Goal: Find specific page/section: Find specific page/section

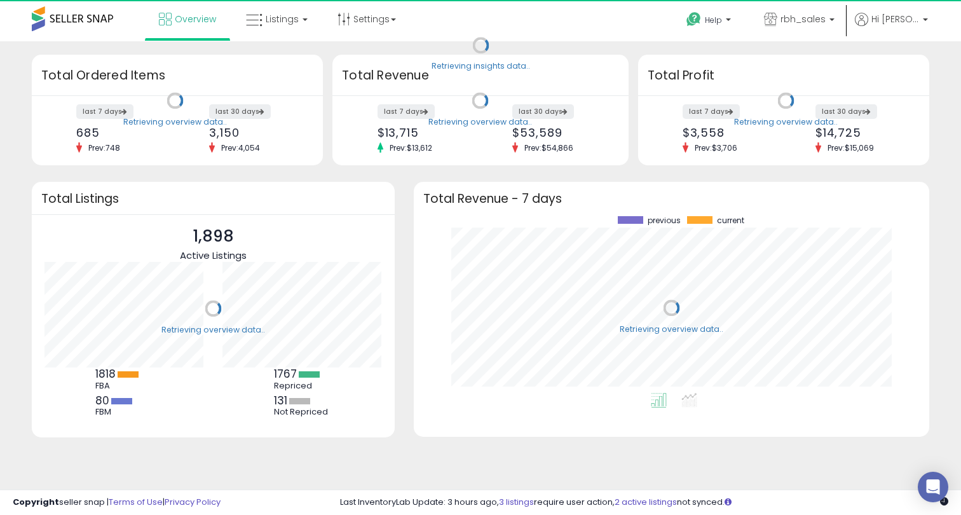
scroll to position [177, 490]
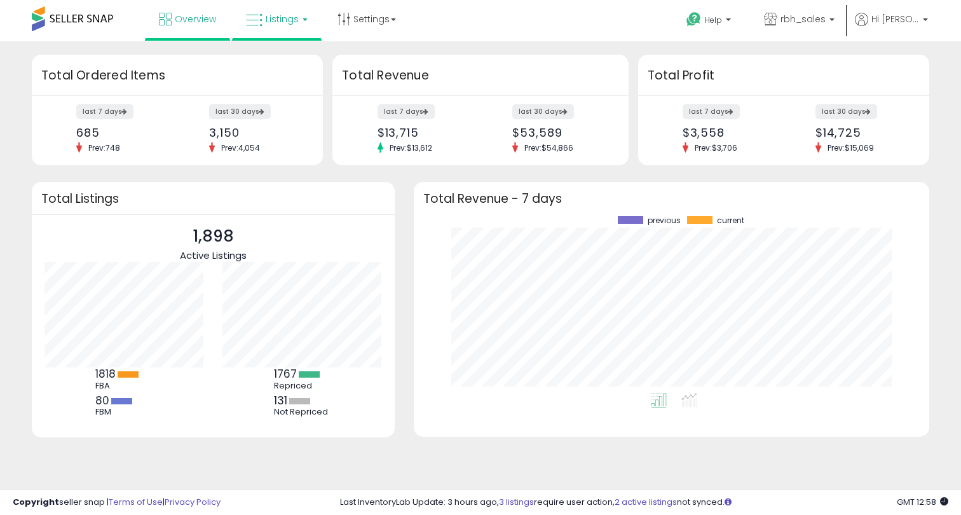
click at [267, 18] on span "Listings" at bounding box center [282, 19] width 33 height 13
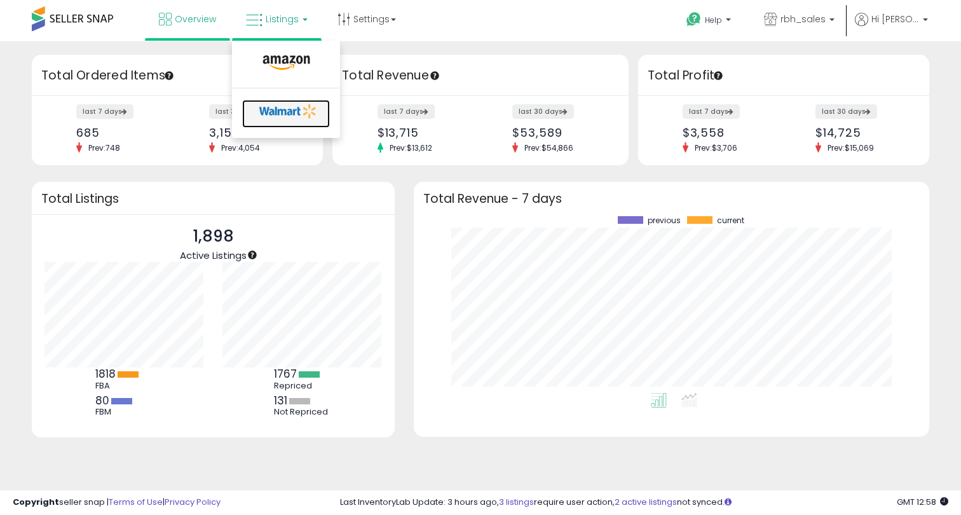
click at [282, 118] on icon at bounding box center [288, 111] width 67 height 19
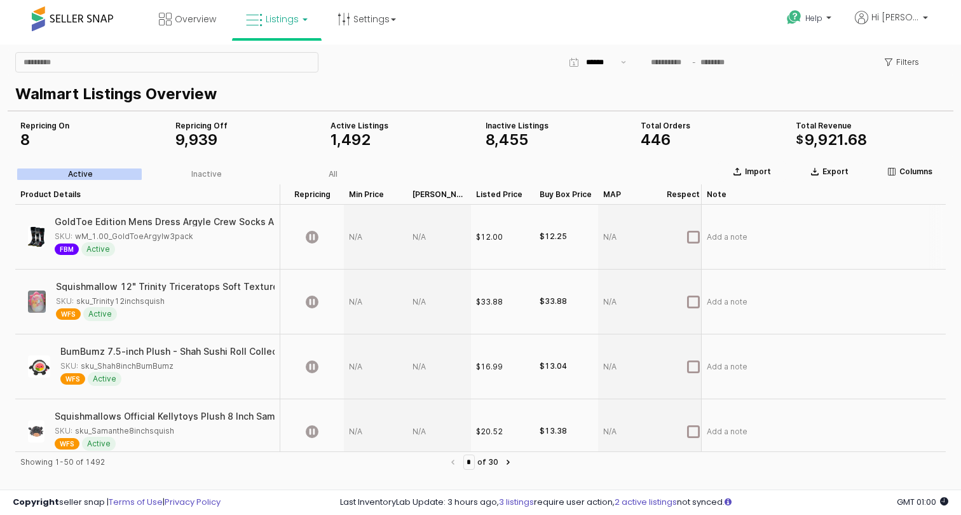
click at [353, 236] on div "App Frame" at bounding box center [376, 237] width 64 height 65
click at [358, 237] on div "App Frame" at bounding box center [376, 237] width 64 height 65
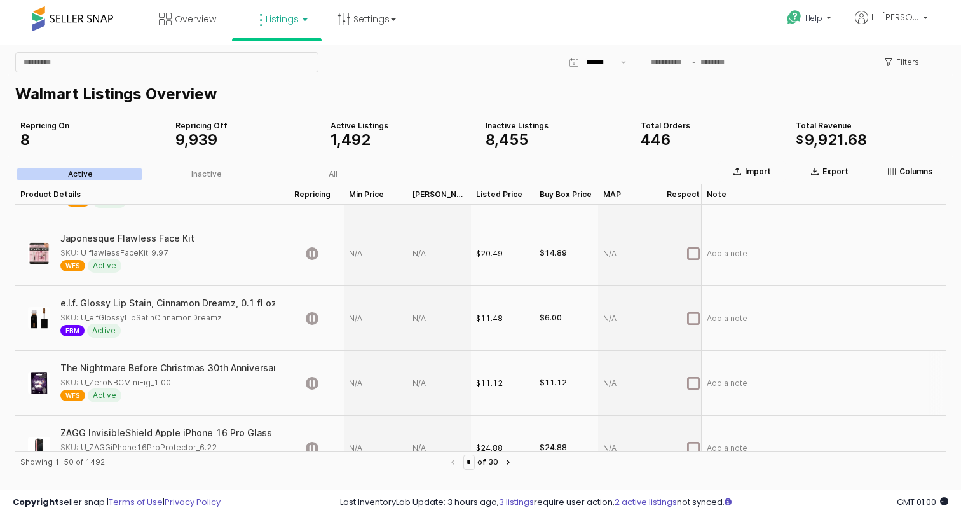
scroll to position [1735, 0]
